Goal: Find specific fact: Find specific fact

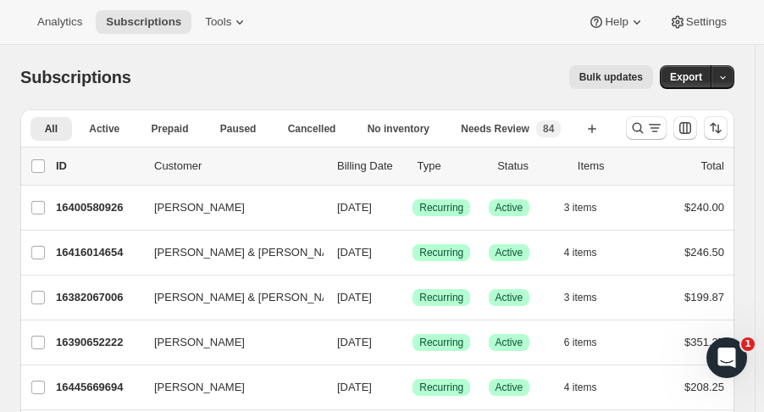
click at [640, 133] on icon "Search and filter results" at bounding box center [638, 127] width 17 height 17
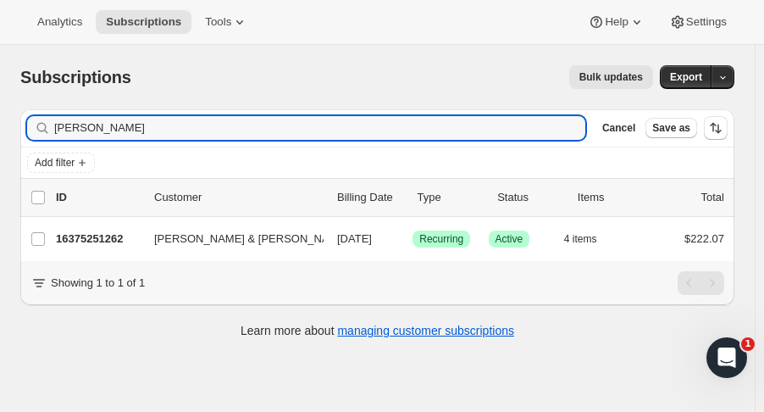
type input "[PERSON_NAME]"
click at [121, 243] on p "16375251262" at bounding box center [98, 238] width 85 height 17
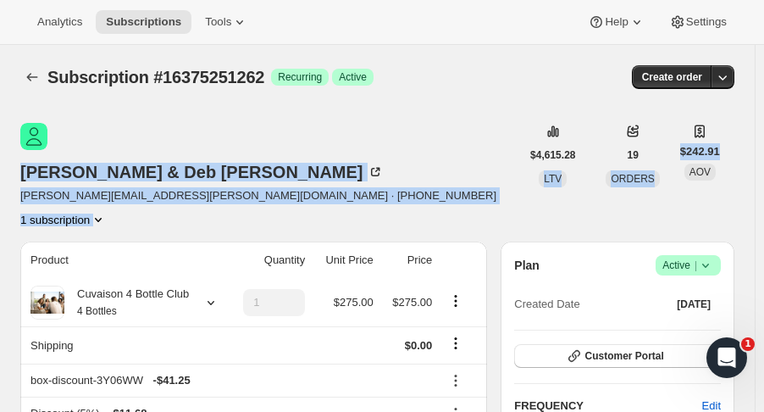
drag, startPoint x: 762, startPoint y: 74, endPoint x: 762, endPoint y: 136, distance: 62.7
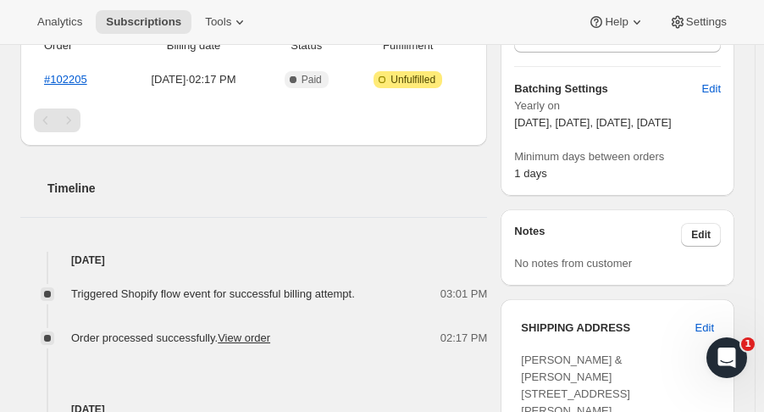
scroll to position [630, 0]
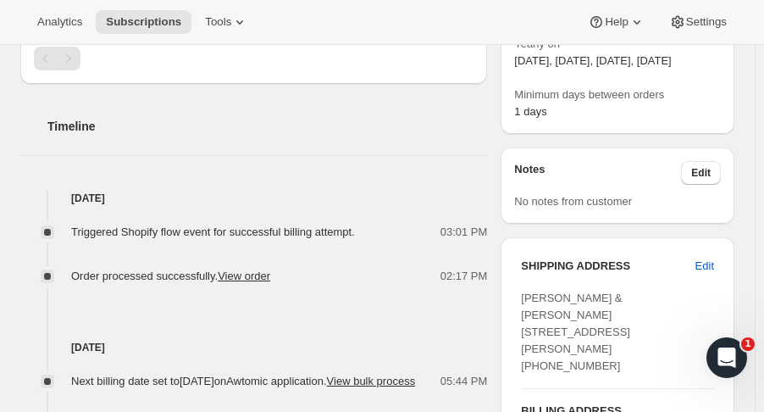
drag, startPoint x: 609, startPoint y: 335, endPoint x: 536, endPoint y: 347, distance: 73.8
click at [536, 347] on div "[PERSON_NAME] & [PERSON_NAME] [STREET_ADDRESS][PERSON_NAME] [PHONE_NUMBER]" at bounding box center [617, 332] width 193 height 85
copy span "17173041754"
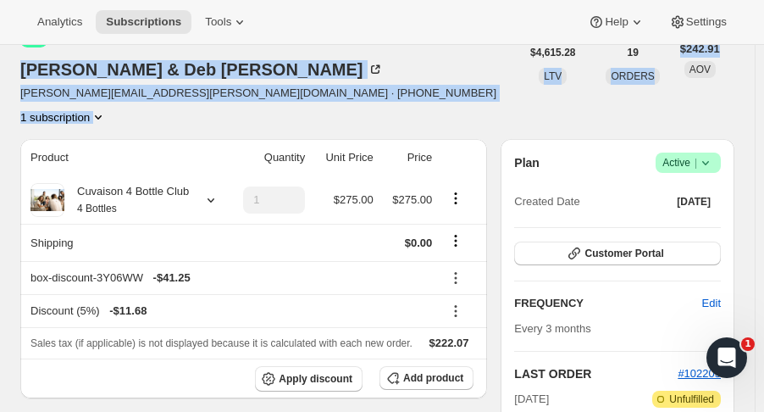
scroll to position [0, 0]
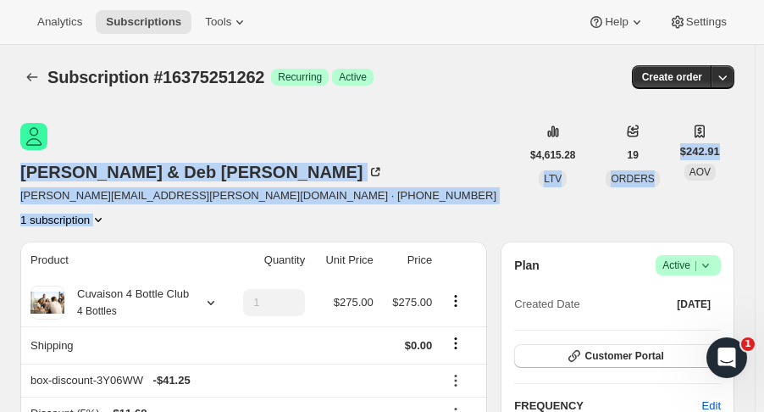
click at [22, 73] on button "Subscriptions" at bounding box center [32, 77] width 24 height 24
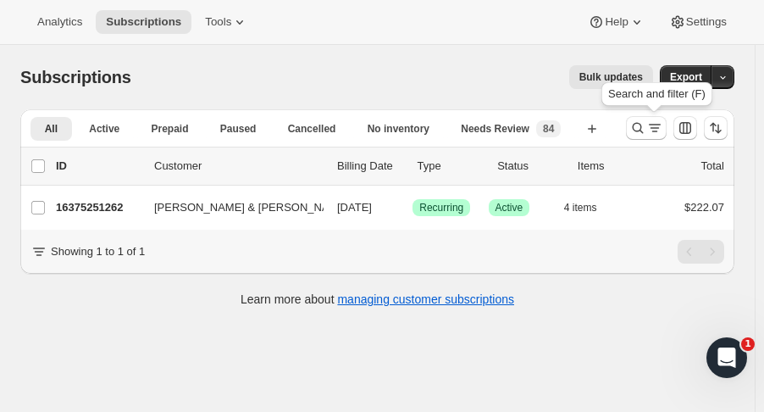
click at [637, 126] on button "Search and filter results" at bounding box center [646, 128] width 41 height 24
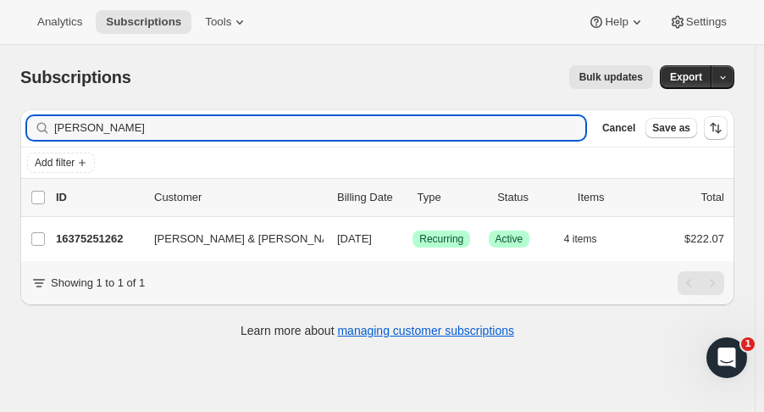
drag, startPoint x: 157, startPoint y: 125, endPoint x: -170, endPoint y: 117, distance: 327.2
click at [0, 117] on html "Analytics Subscriptions Tools Help Settings Skip to content Subscriptions. This…" at bounding box center [382, 206] width 764 height 412
type input "[PERSON_NAME]"
click at [117, 233] on p "16405430590" at bounding box center [98, 238] width 85 height 17
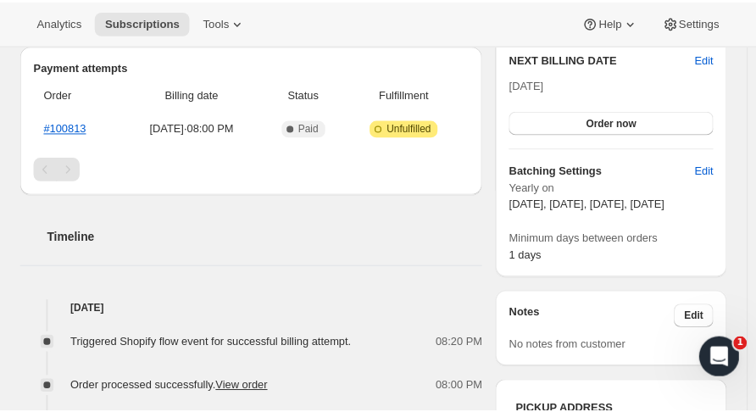
scroll to position [491, 0]
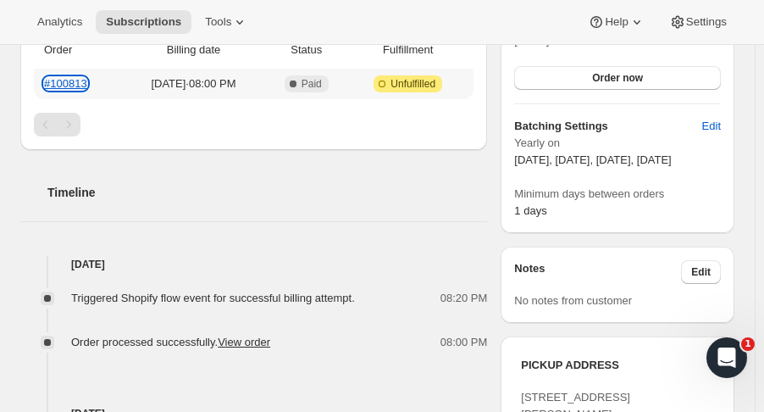
click at [55, 77] on link "#100813" at bounding box center [65, 83] width 43 height 13
drag, startPoint x: 96, startPoint y: 81, endPoint x: 53, endPoint y: 82, distance: 43.2
click at [53, 82] on th "#100813" at bounding box center [78, 84] width 88 height 31
copy link "100813"
